Goal: Task Accomplishment & Management: Manage account settings

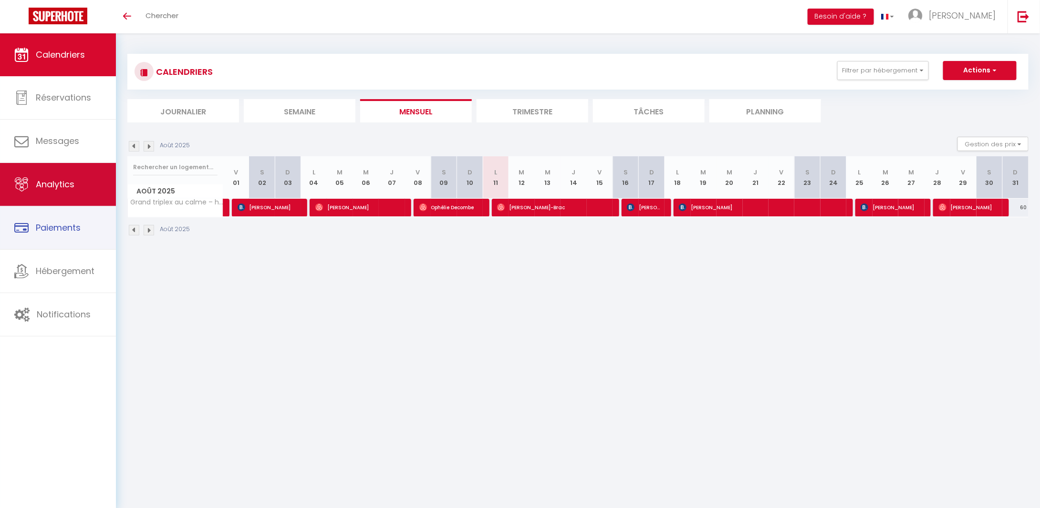
click at [65, 193] on link "Analytics" at bounding box center [58, 184] width 116 height 43
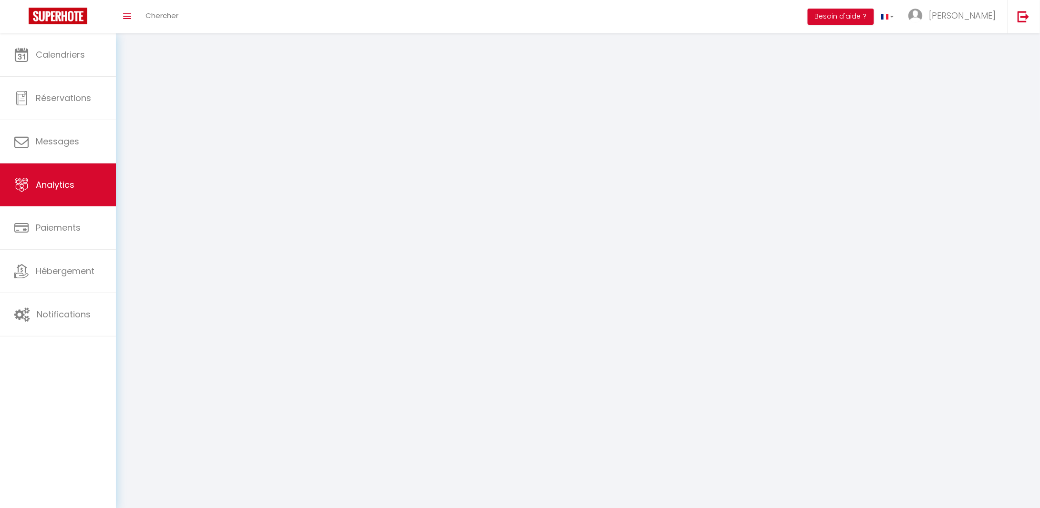
select select "2025"
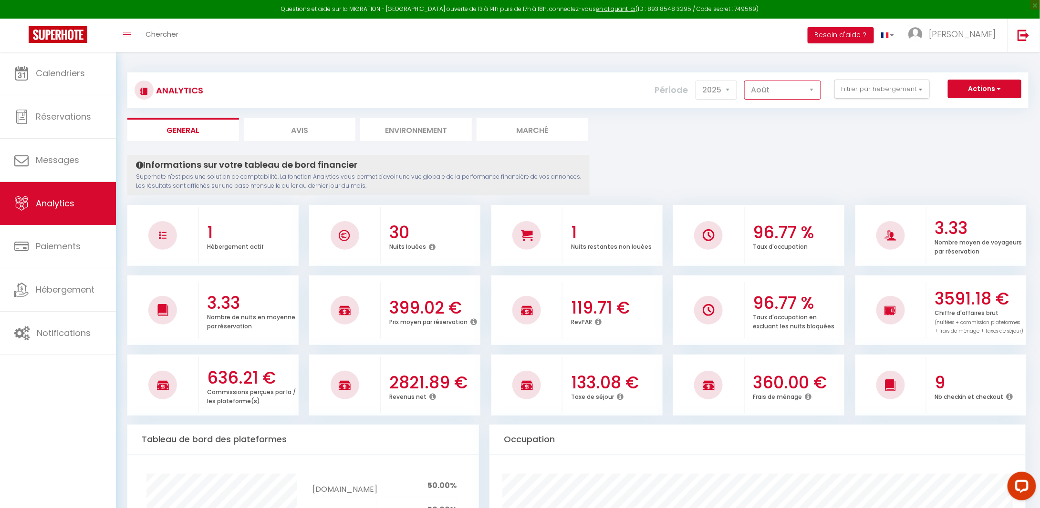
click at [763, 90] on select "[PERSON_NAME] Mars [PERSON_NAME] Juin Juillet Août Septembre Octobre Novembre D…" at bounding box center [782, 90] width 77 height 19
select select "9"
click at [745, 81] on select "[PERSON_NAME] Mars [PERSON_NAME] Juin Juillet Août Septembre Octobre Novembre D…" at bounding box center [782, 90] width 77 height 19
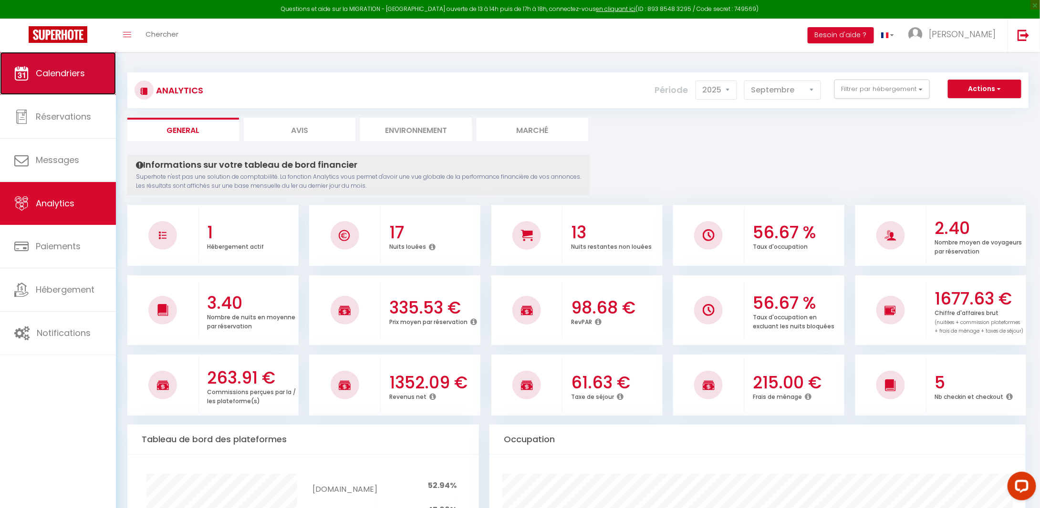
click at [68, 87] on link "Calendriers" at bounding box center [58, 73] width 116 height 43
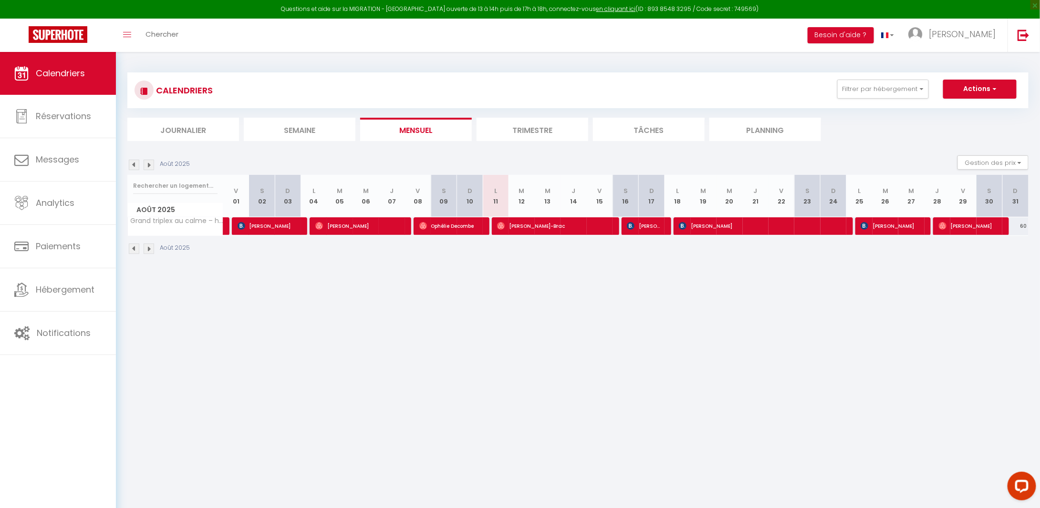
click at [152, 165] on img at bounding box center [149, 165] width 10 height 10
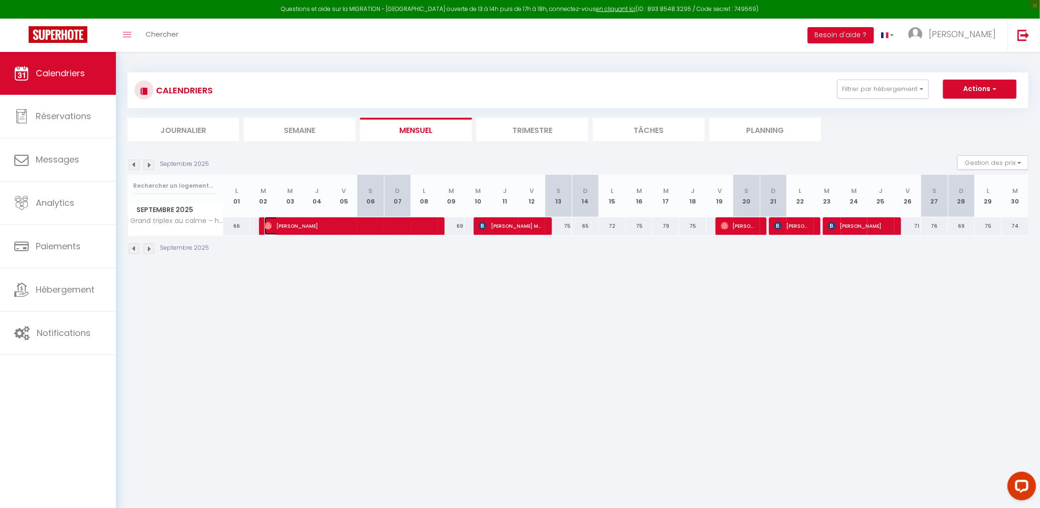
click at [296, 228] on span "[PERSON_NAME]" at bounding box center [348, 226] width 169 height 18
select select "OK"
select select "0"
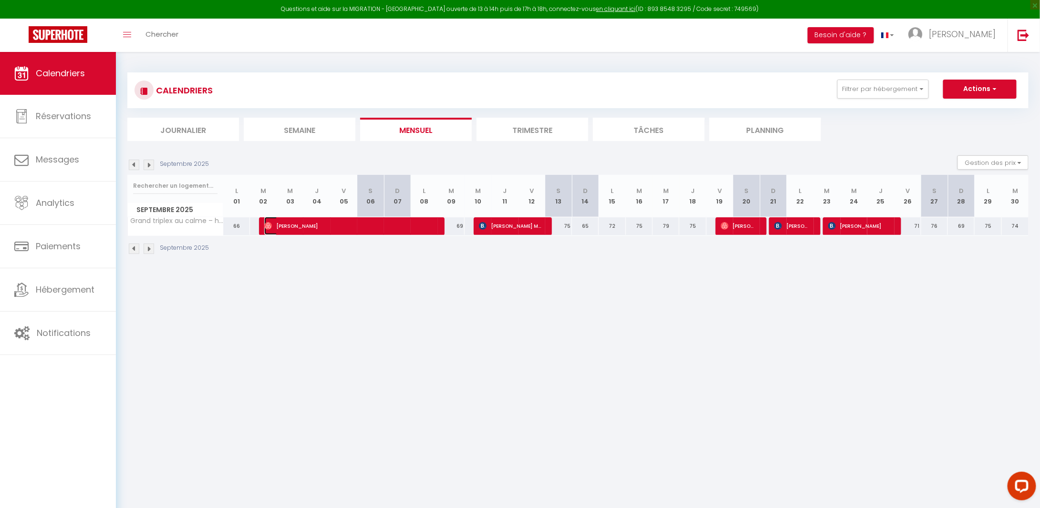
select select "1"
select select
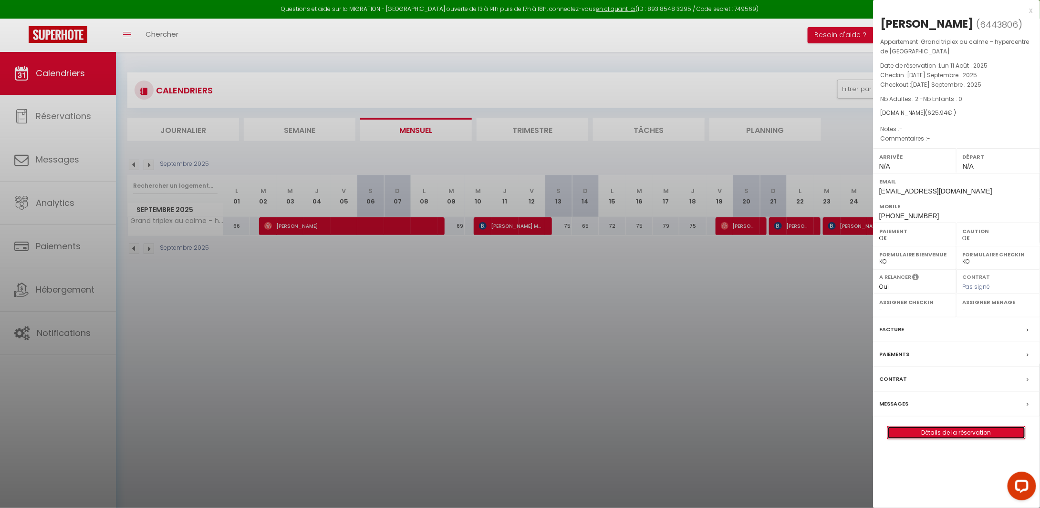
click at [908, 433] on link "Détails de la réservation" at bounding box center [956, 433] width 137 height 12
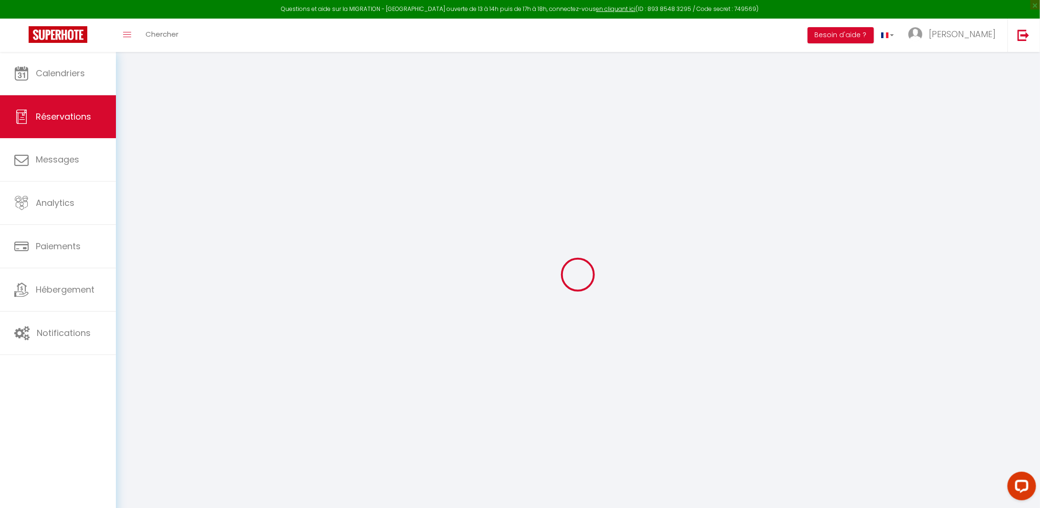
select select
checkbox input "false"
select select
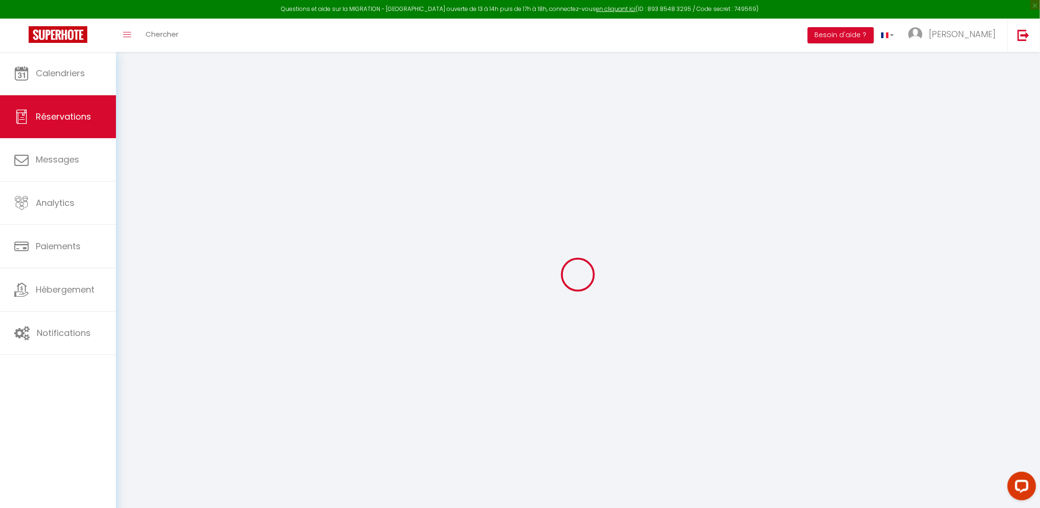
select select
checkbox input "false"
select select
type input "45"
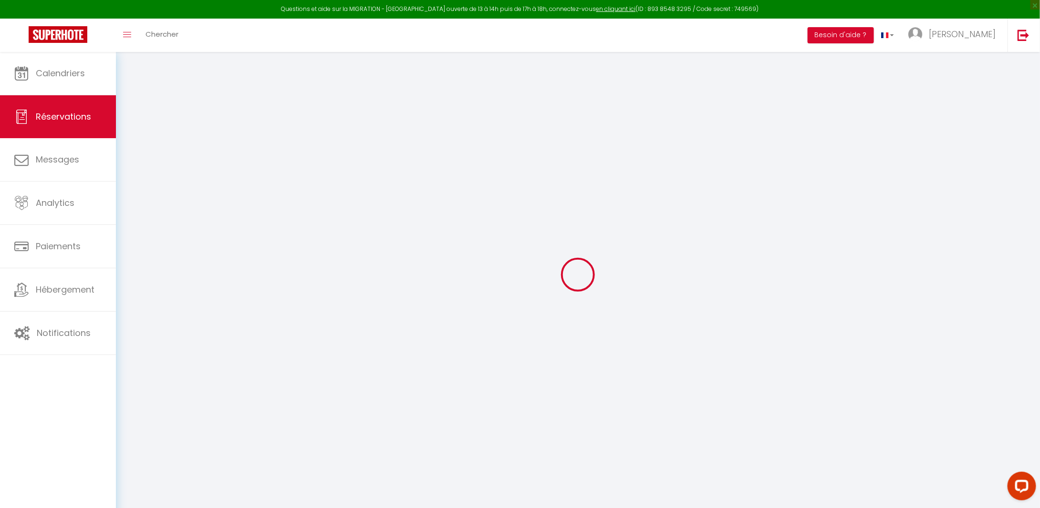
type input "20.94"
select select
checkbox input "false"
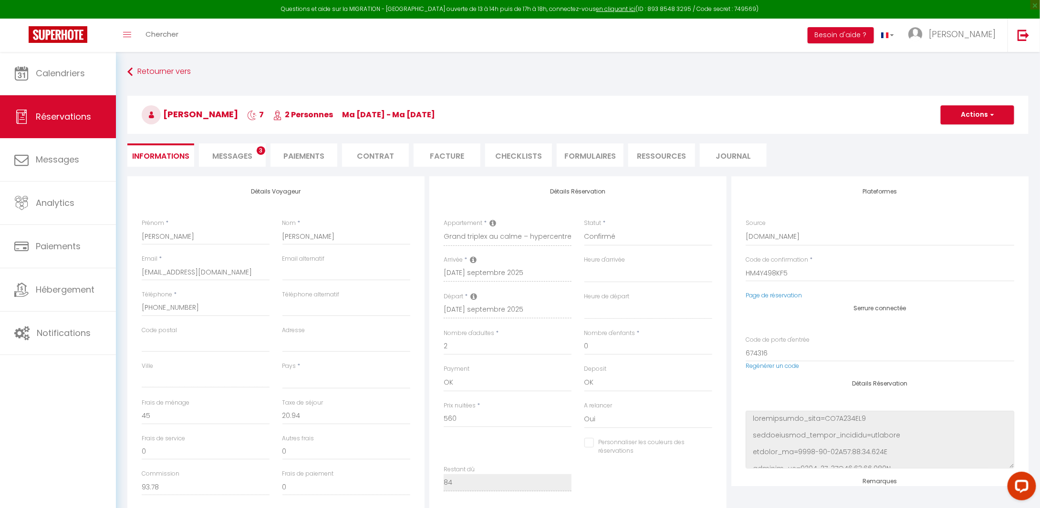
select select
checkbox input "false"
select select
click at [292, 156] on li "Paiements" at bounding box center [303, 155] width 67 height 23
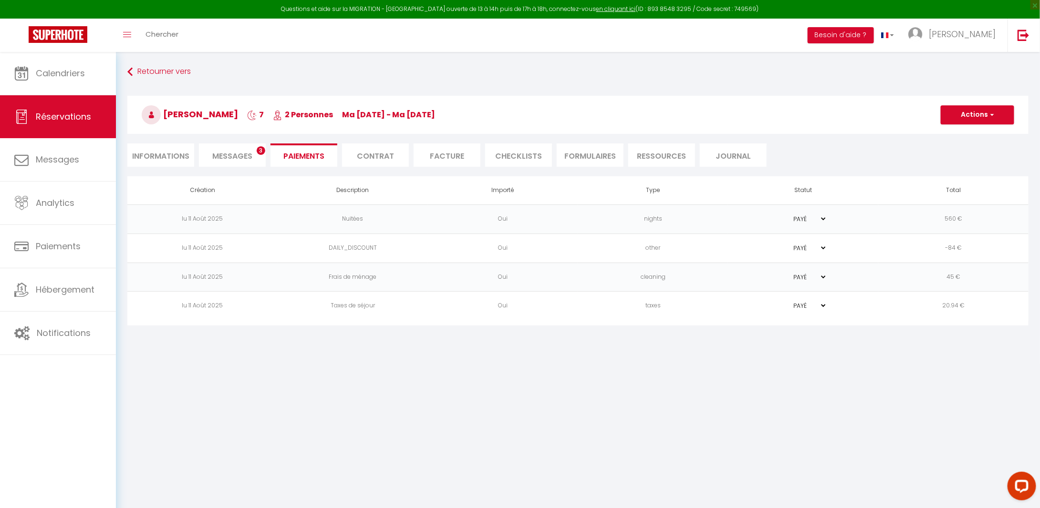
click at [229, 151] on span "Messages" at bounding box center [232, 156] width 40 height 11
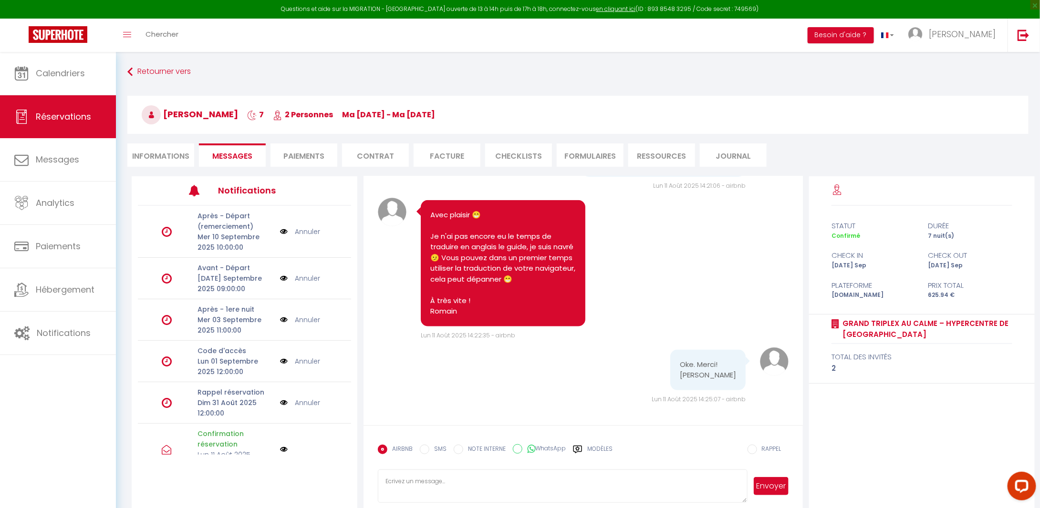
scroll to position [569, 0]
